Goal: Transaction & Acquisition: Book appointment/travel/reservation

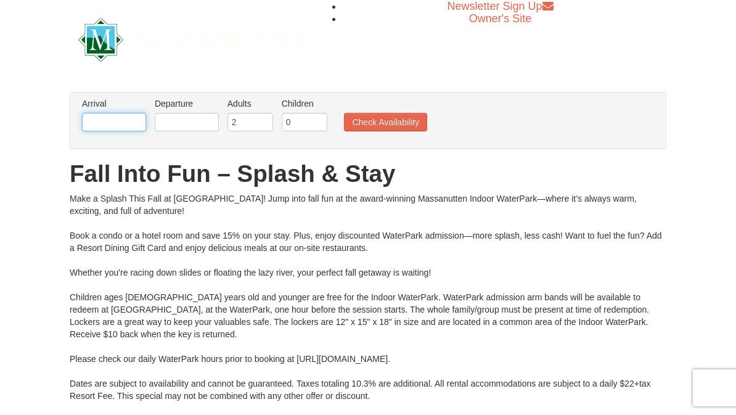
click at [123, 123] on input "text" at bounding box center [114, 122] width 64 height 18
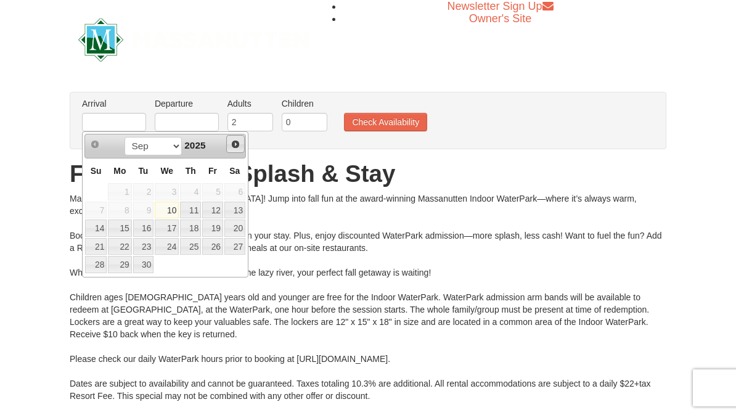
click at [239, 149] on span "Next" at bounding box center [236, 144] width 10 height 10
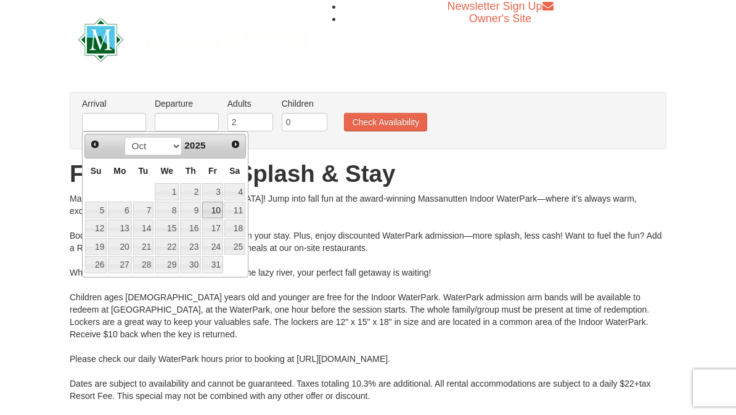
click at [215, 214] on link "10" at bounding box center [212, 210] width 21 height 17
type input "[DATE]"
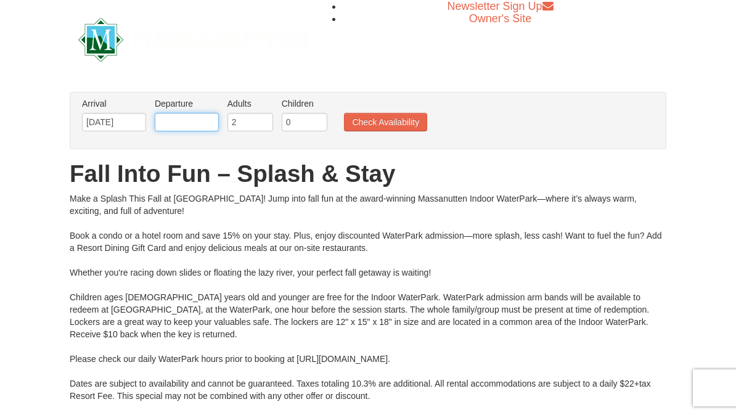
click at [192, 125] on input "text" at bounding box center [187, 122] width 64 height 18
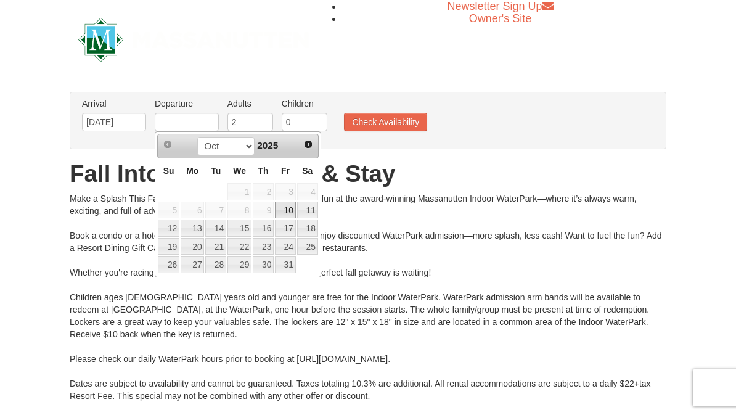
click at [173, 227] on link "12" at bounding box center [169, 227] width 22 height 17
type input "[DATE]"
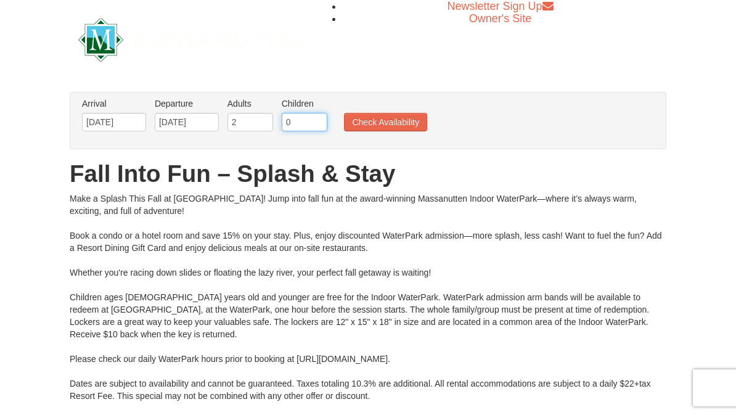
click at [301, 120] on input "0" at bounding box center [305, 122] width 46 height 18
type input "2"
click at [390, 129] on button "Check Availability" at bounding box center [385, 122] width 83 height 18
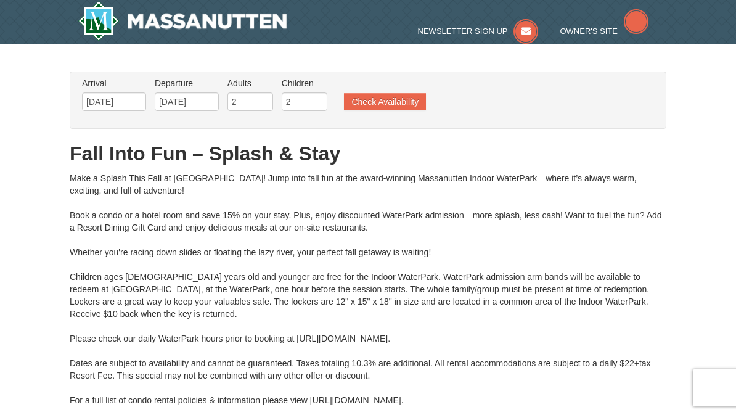
type input "[DATE]"
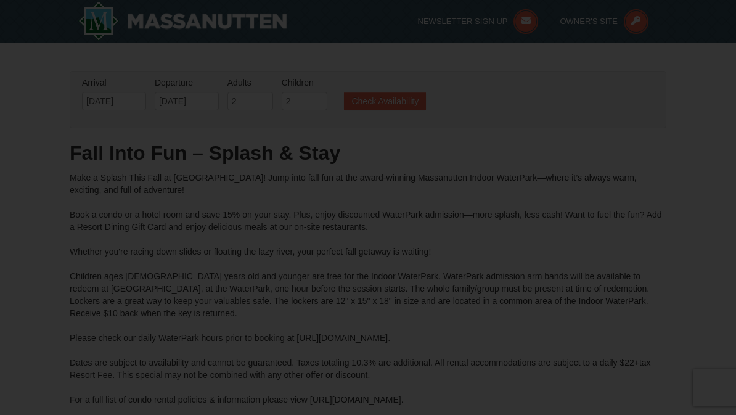
type input "[DATE]"
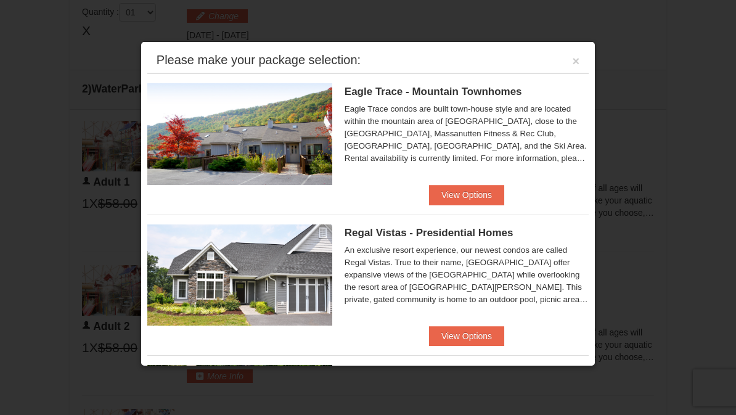
scroll to position [525, 0]
click at [571, 302] on div "An exclusive resort experience, our newest condos are called Regal Vistas. True…" at bounding box center [467, 275] width 244 height 62
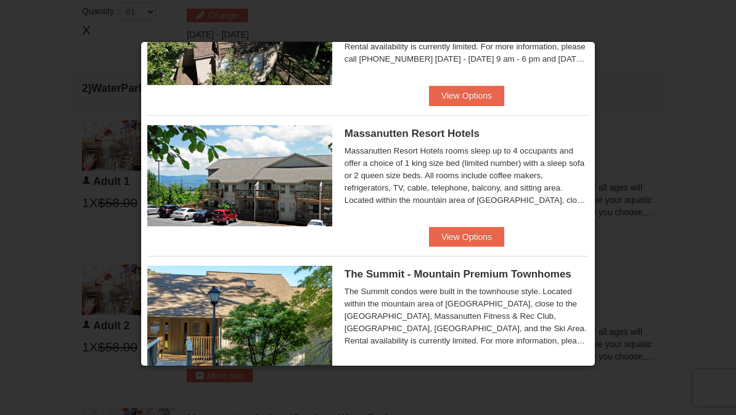
scroll to position [382, 0]
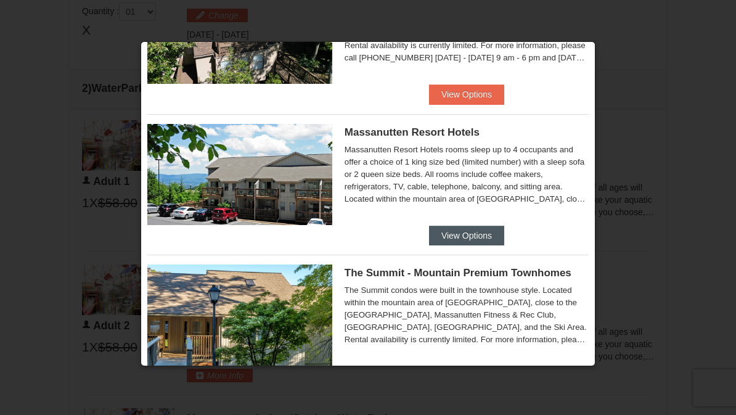
click at [480, 234] on button "View Options" at bounding box center [466, 236] width 75 height 20
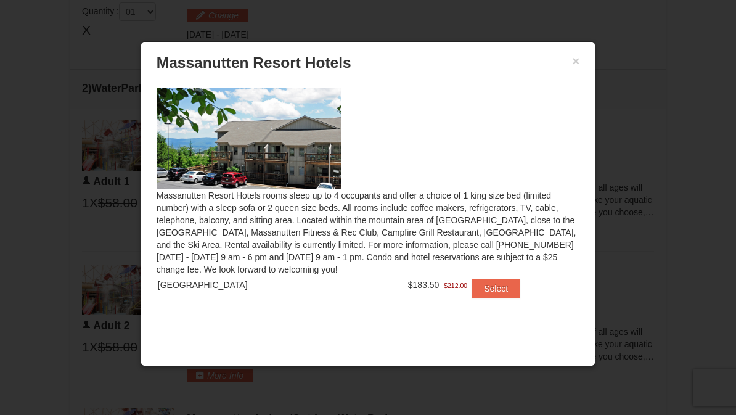
click at [449, 288] on span "$212.00" at bounding box center [455, 285] width 23 height 12
click at [577, 62] on button "×" at bounding box center [576, 61] width 7 height 12
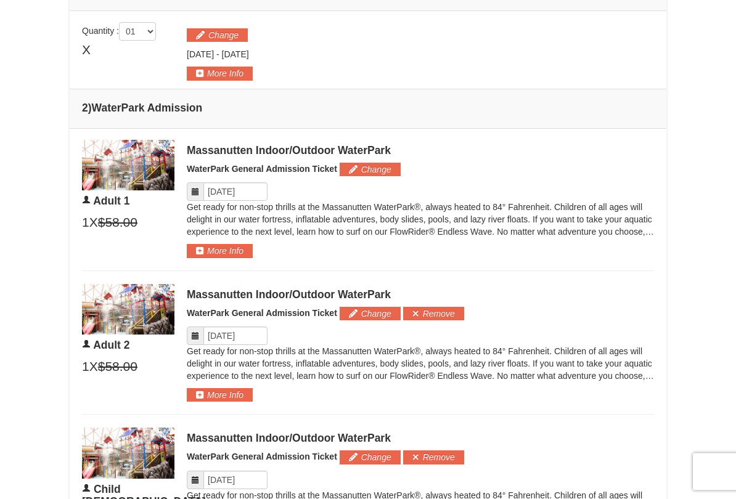
scroll to position [506, 0]
click at [251, 199] on input "Please format dates MM/DD/YYYY" at bounding box center [235, 191] width 64 height 18
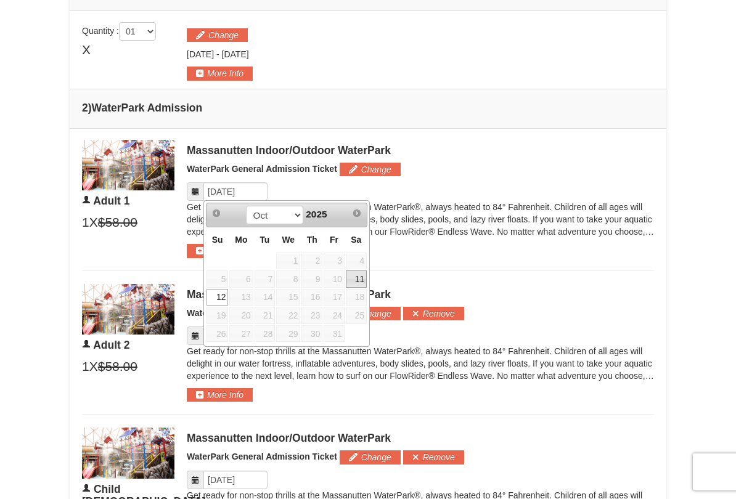
click at [358, 285] on link "11" at bounding box center [356, 279] width 21 height 17
type input "[DATE]"
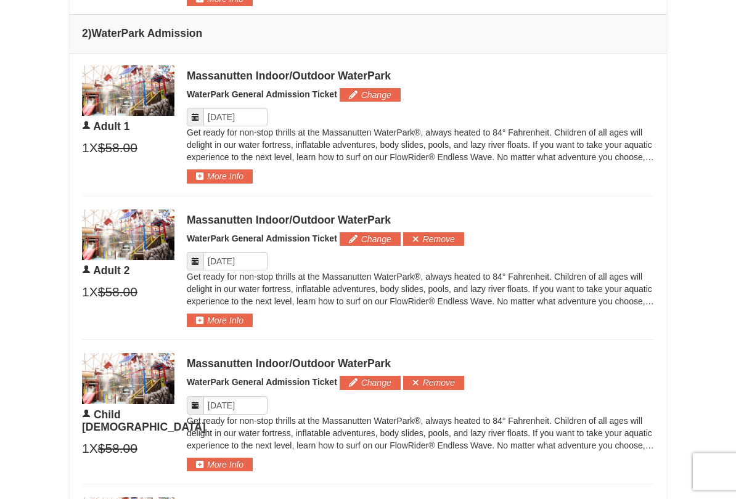
scroll to position [581, 0]
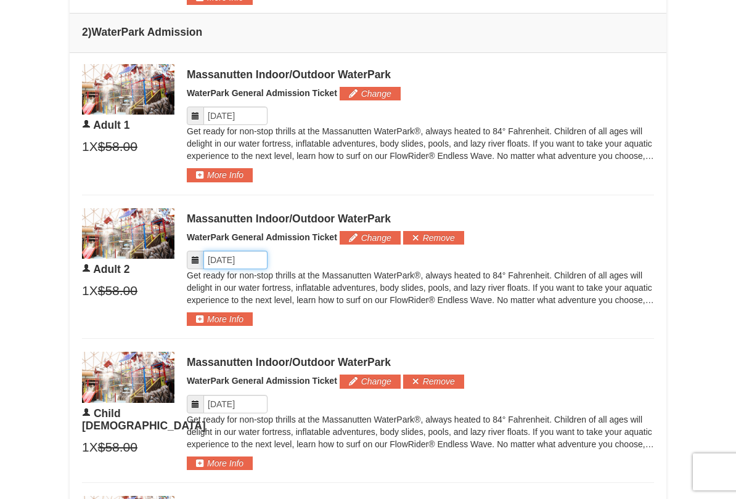
click at [245, 263] on input "Please format dates MM/DD/YYYY" at bounding box center [235, 260] width 64 height 18
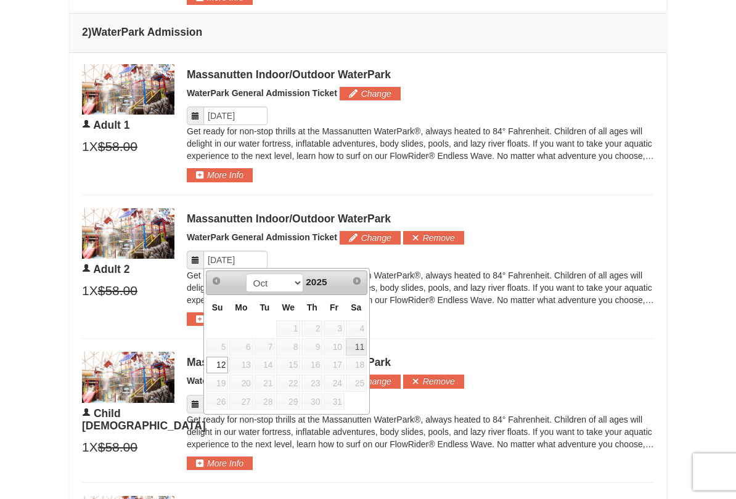
click at [363, 349] on link "11" at bounding box center [356, 346] width 21 height 17
type input "[DATE]"
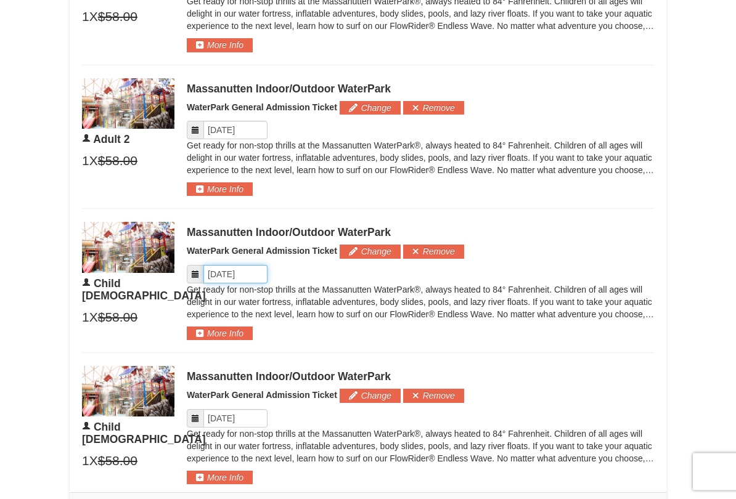
click at [248, 273] on input "Please format dates MM/DD/YYYY" at bounding box center [235, 275] width 64 height 18
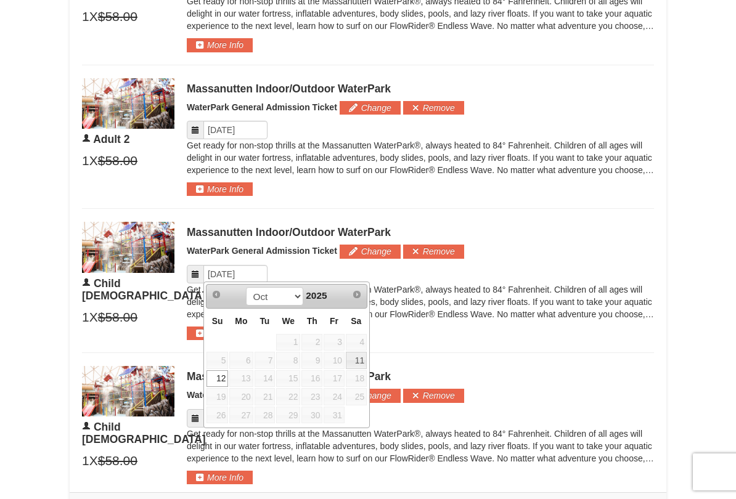
click at [361, 363] on link "11" at bounding box center [356, 360] width 21 height 17
type input "[DATE]"
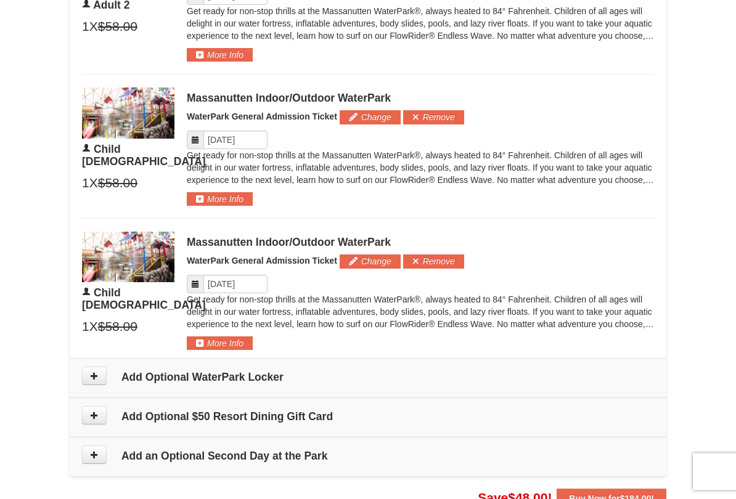
scroll to position [848, 0]
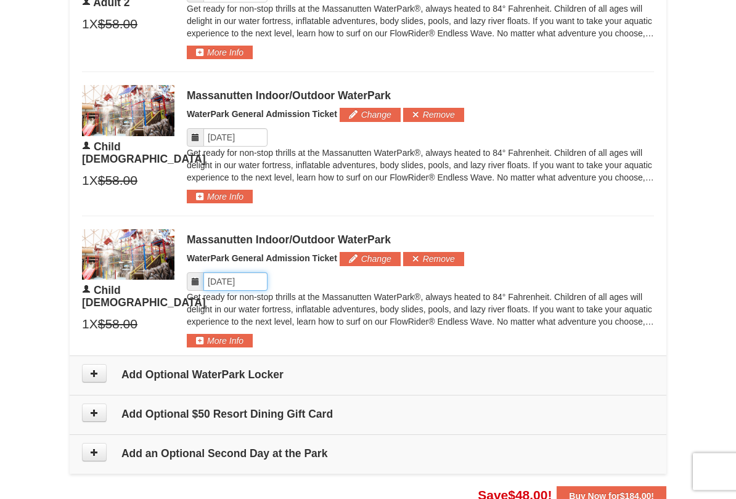
click at [259, 281] on input "Please format dates MM/DD/YYYY" at bounding box center [235, 282] width 64 height 18
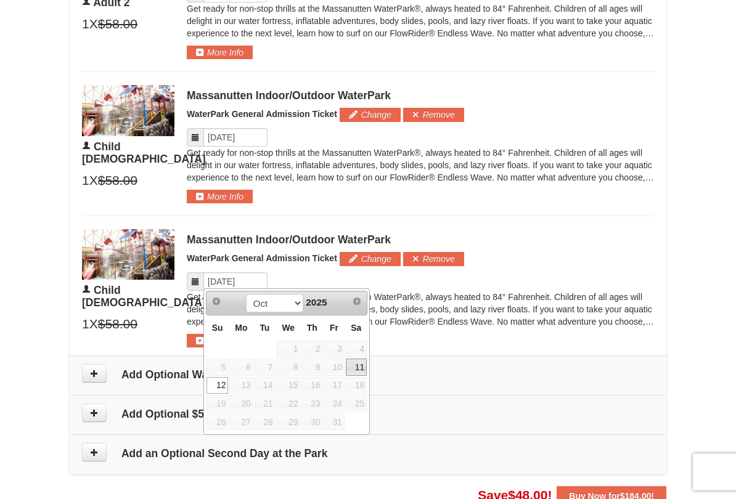
click at [361, 369] on link "11" at bounding box center [356, 367] width 21 height 17
type input "[DATE]"
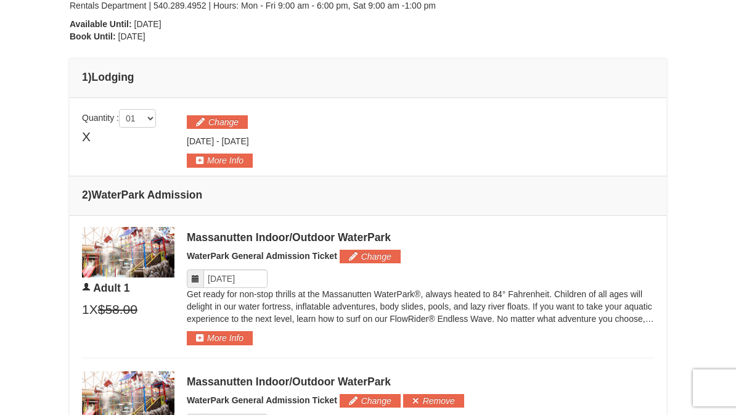
scroll to position [417, 0]
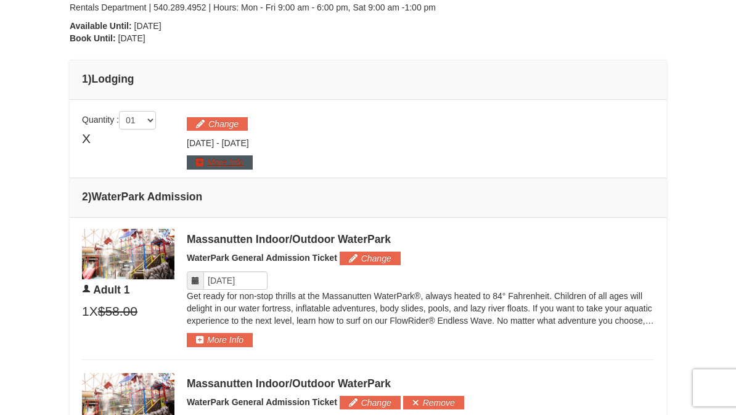
click at [229, 160] on button "More Info" at bounding box center [220, 162] width 66 height 14
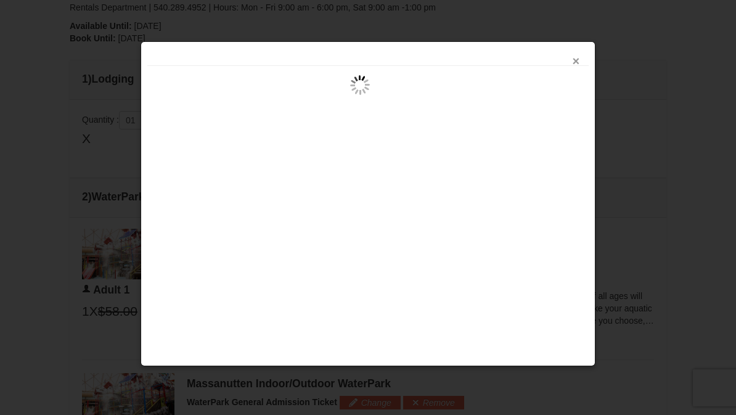
click at [578, 62] on button "×" at bounding box center [576, 61] width 7 height 12
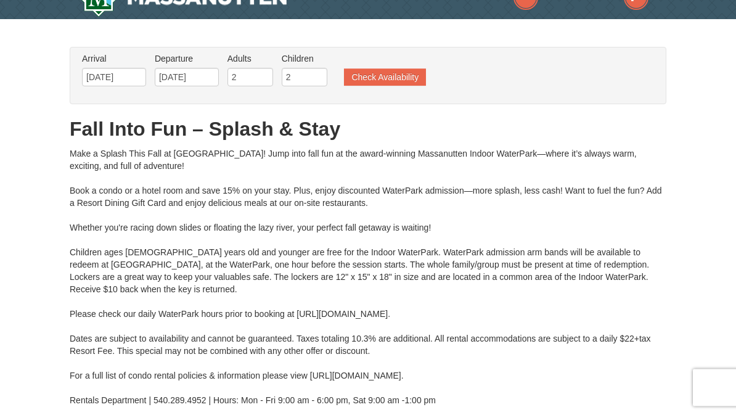
scroll to position [0, 0]
